Goal: Information Seeking & Learning: Learn about a topic

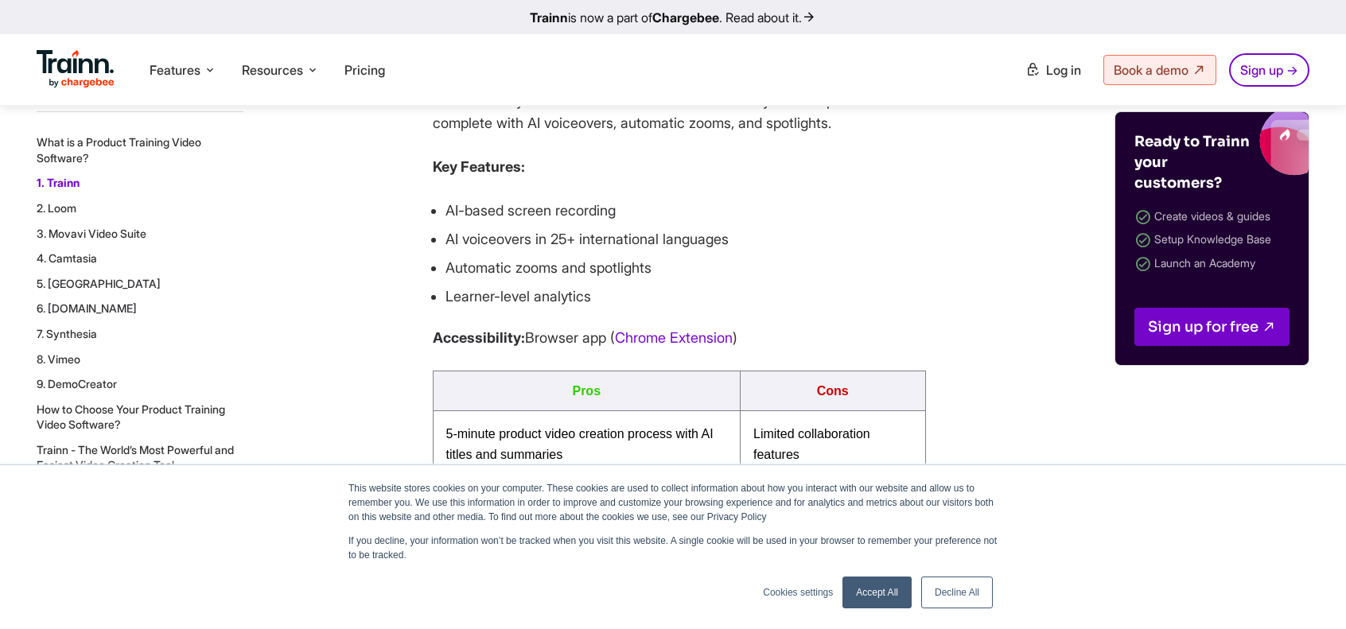
scroll to position [1591, 0]
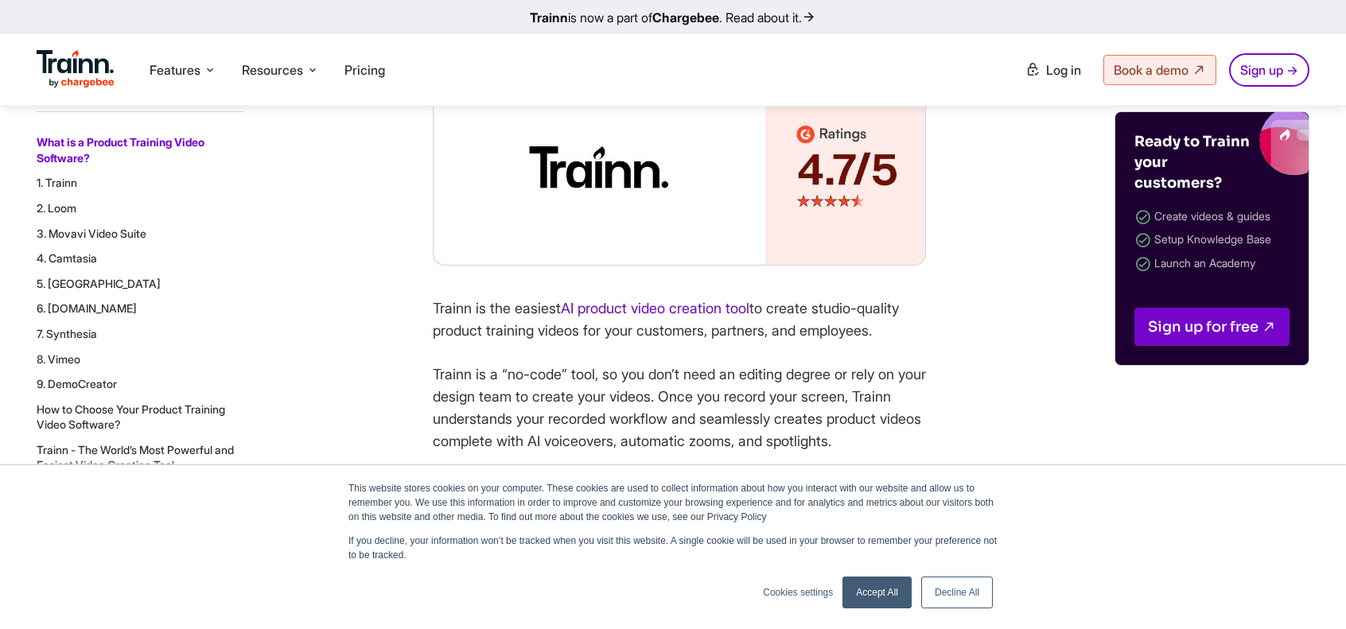
click at [635, 317] on link "AI product video creation tool" at bounding box center [655, 308] width 189 height 17
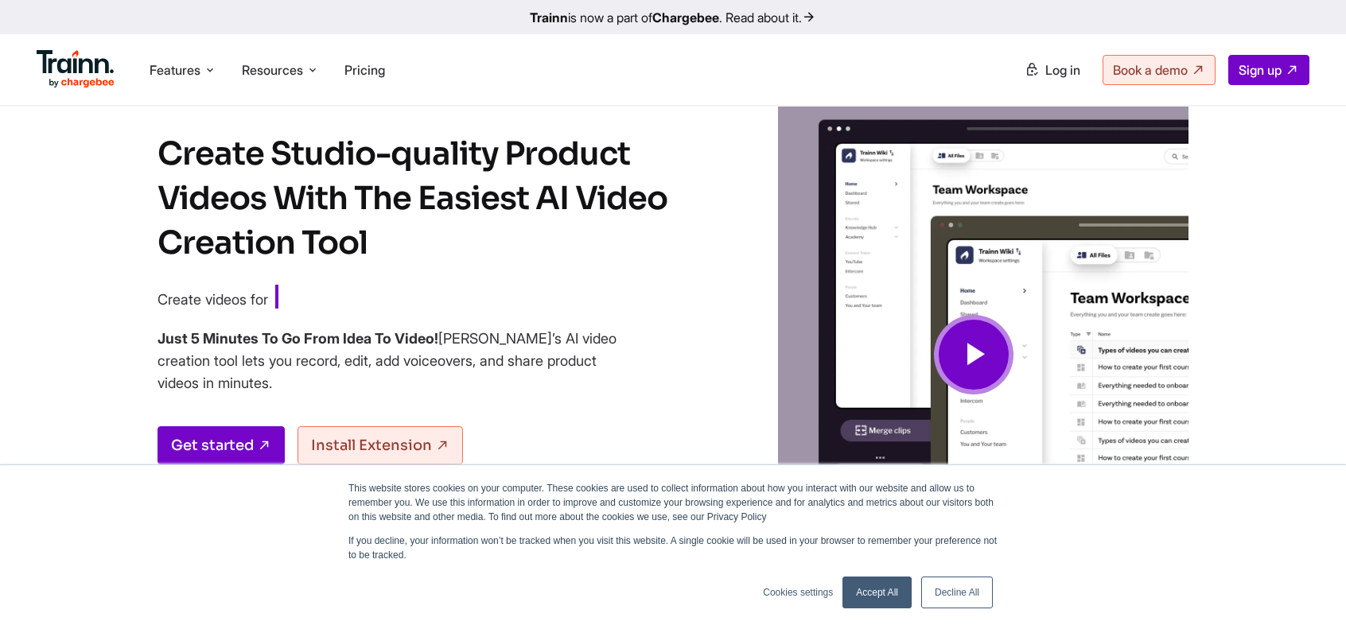
scroll to position [80, 0]
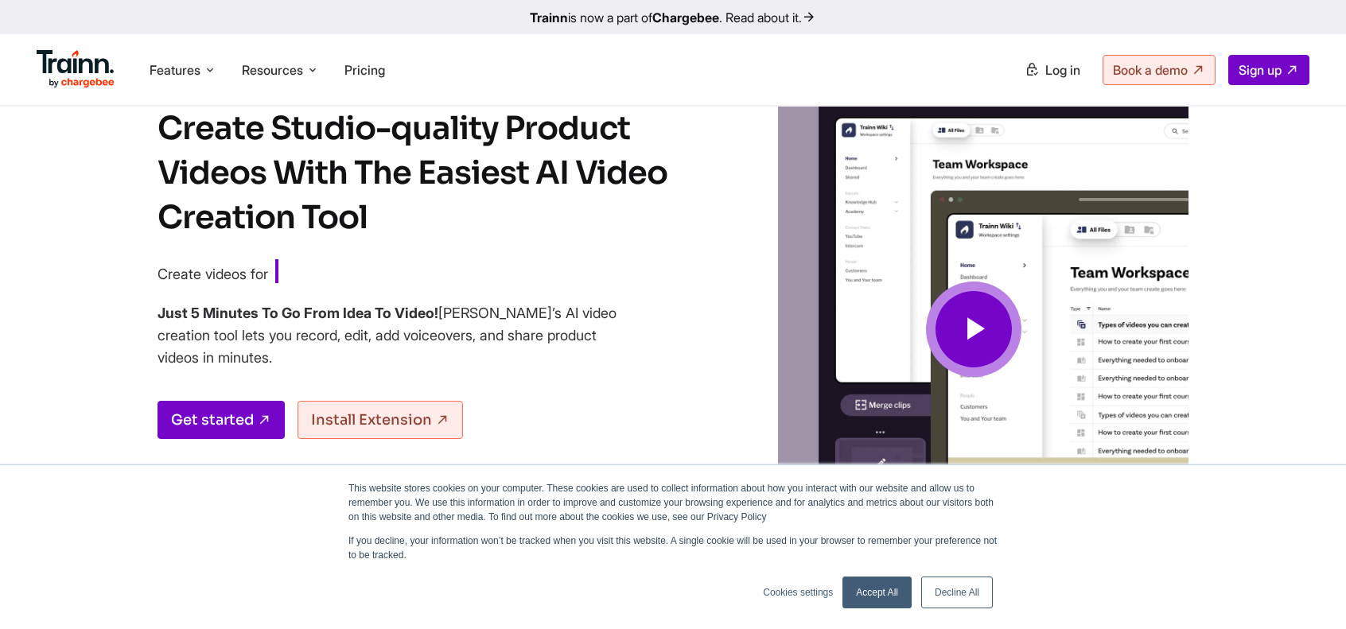
click at [1051, 325] on img at bounding box center [974, 329] width 430 height 541
click at [996, 327] on span at bounding box center [973, 329] width 95 height 95
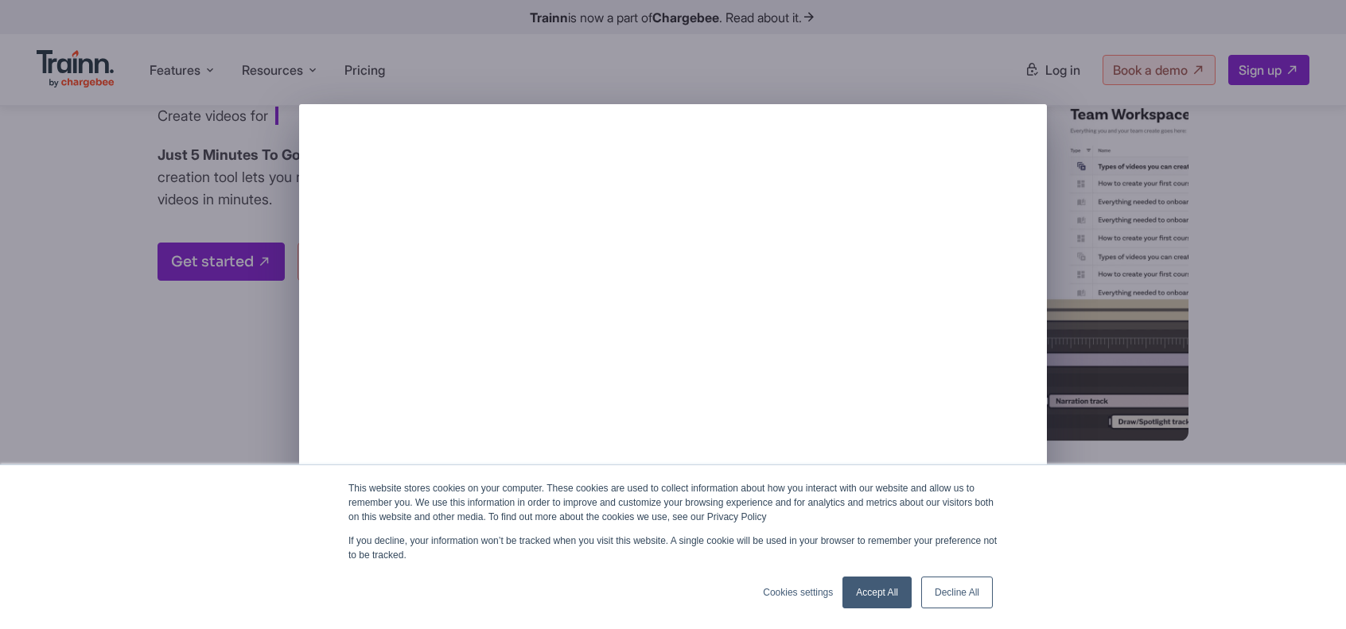
scroll to position [239, 0]
click at [958, 596] on link "Decline All" at bounding box center [957, 593] width 72 height 32
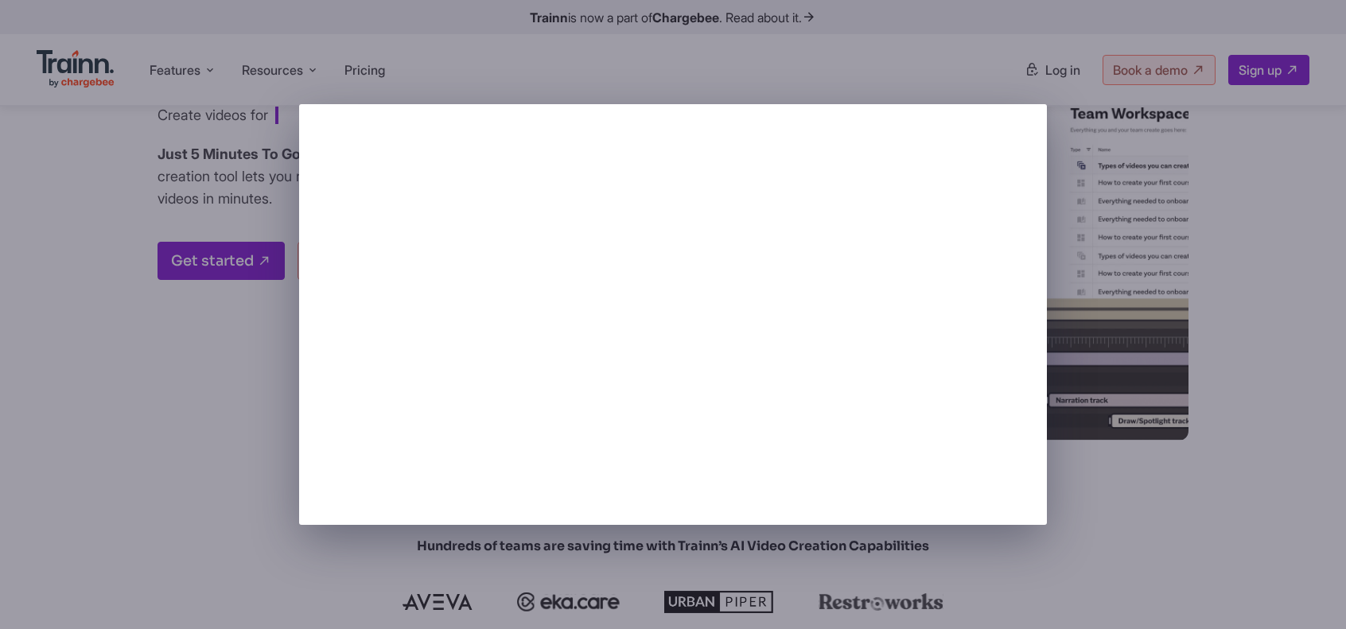
click at [1226, 510] on div at bounding box center [673, 314] width 1346 height 629
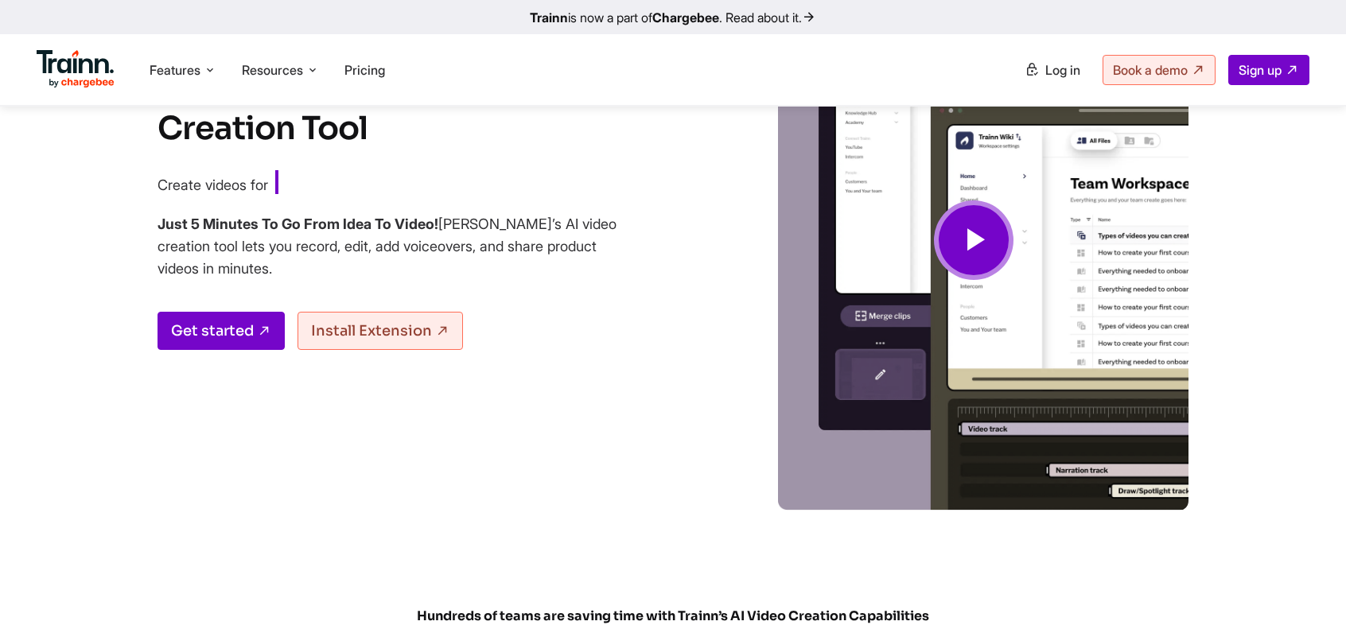
scroll to position [80, 0]
